Goal: Task Accomplishment & Management: Manage account settings

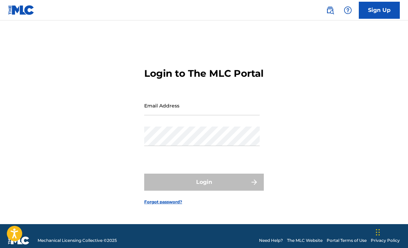
click at [218, 115] on input "Email Address" at bounding box center [201, 105] width 115 height 19
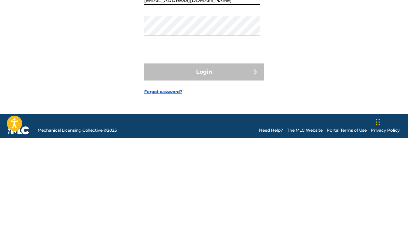
type input "[EMAIL_ADDRESS][DOMAIN_NAME]"
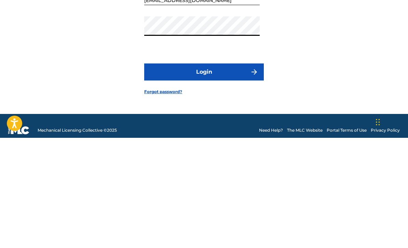
click at [241, 174] on button "Login" at bounding box center [204, 182] width 120 height 17
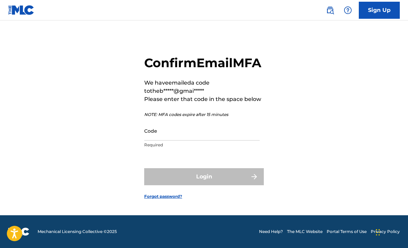
click at [205, 134] on input "Code" at bounding box center [201, 130] width 115 height 19
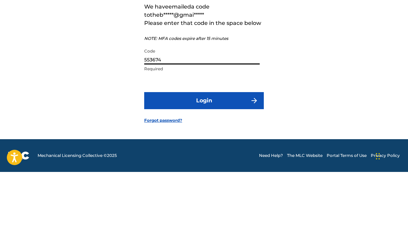
type input "553674"
click at [246, 168] on button "Login" at bounding box center [204, 176] width 120 height 17
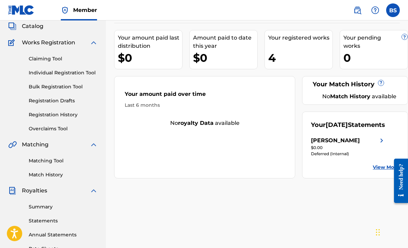
scroll to position [41, 0]
click at [31, 209] on link "Summary" at bounding box center [63, 207] width 69 height 7
